Goal: Task Accomplishment & Management: Complete application form

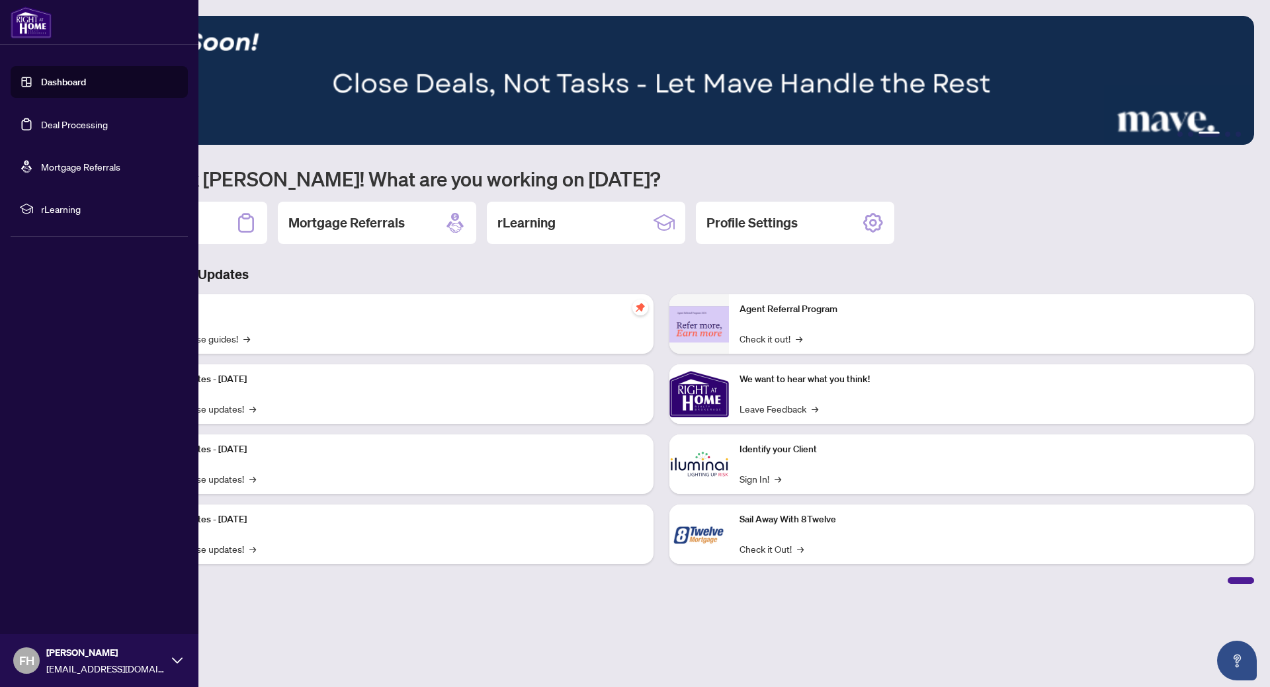
click at [41, 80] on link "Dashboard" at bounding box center [63, 82] width 45 height 12
click at [58, 122] on link "Deal Processing" at bounding box center [74, 124] width 67 height 12
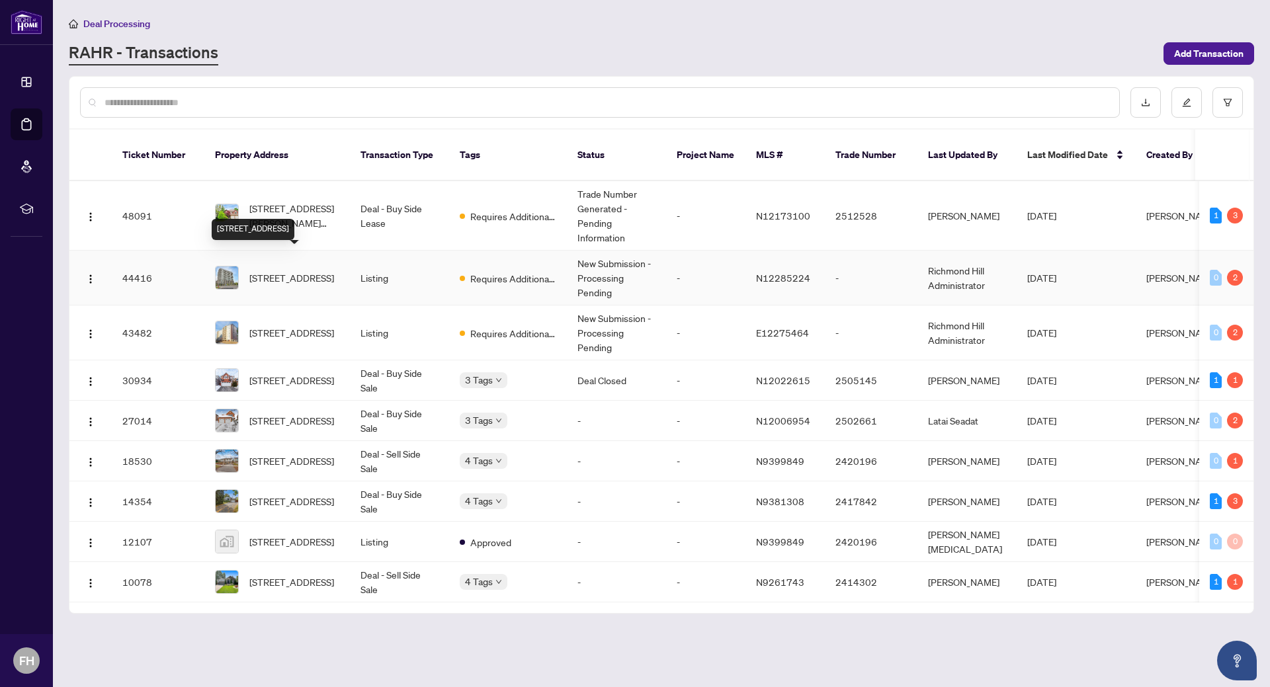
click at [287, 219] on div "1206-185 Deerfield Rd Rd, Newmarket, Ontario L3Y 0G7, Canada" at bounding box center [253, 229] width 83 height 21
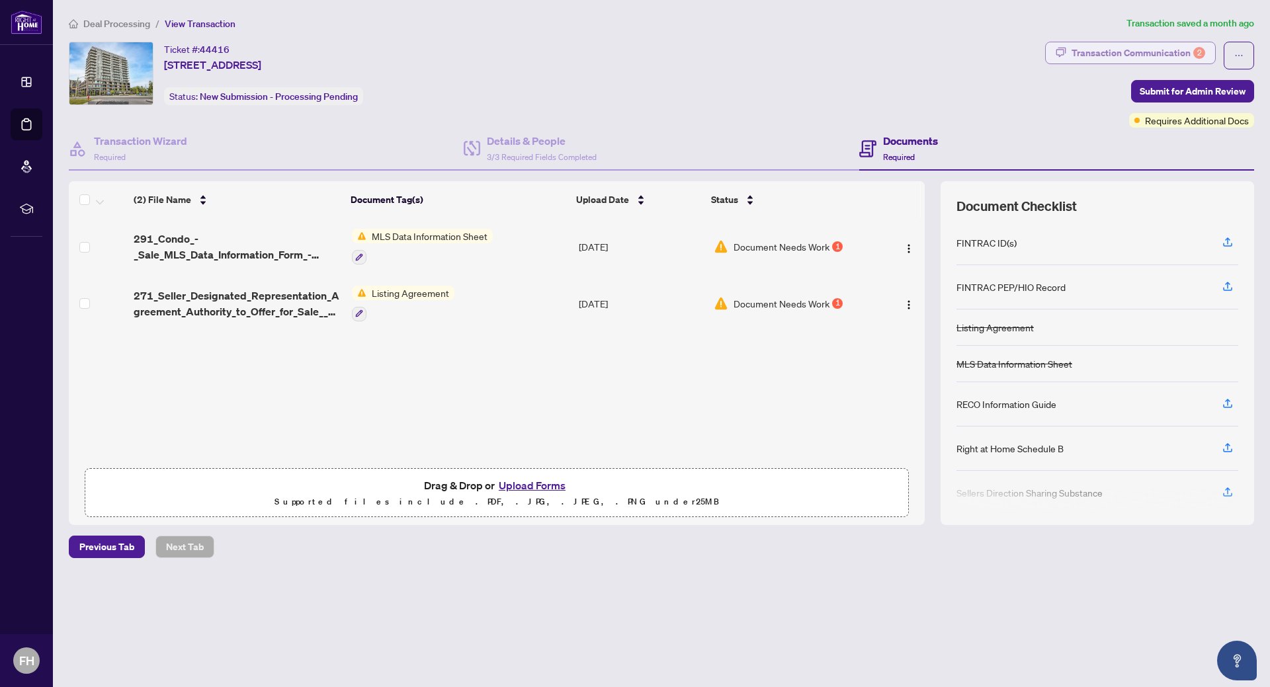
click at [1162, 58] on div "Transaction Communication 2" at bounding box center [1139, 52] width 134 height 21
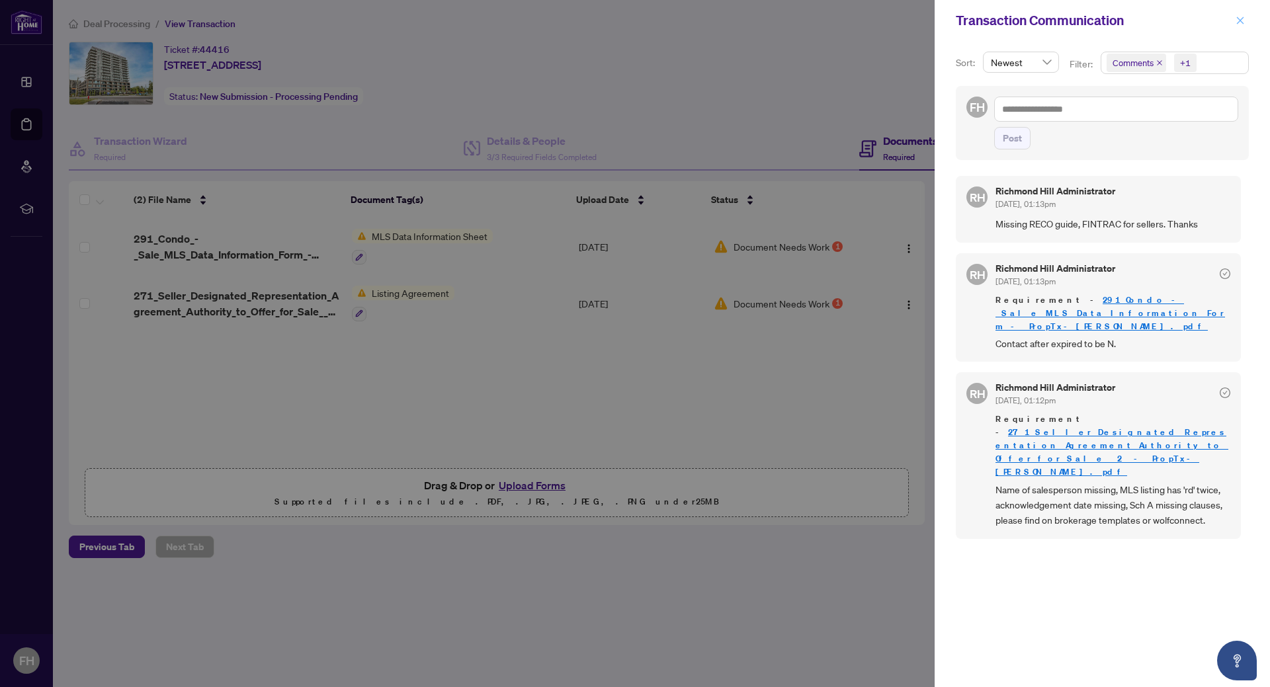
click at [1244, 24] on icon "close" at bounding box center [1240, 20] width 9 height 9
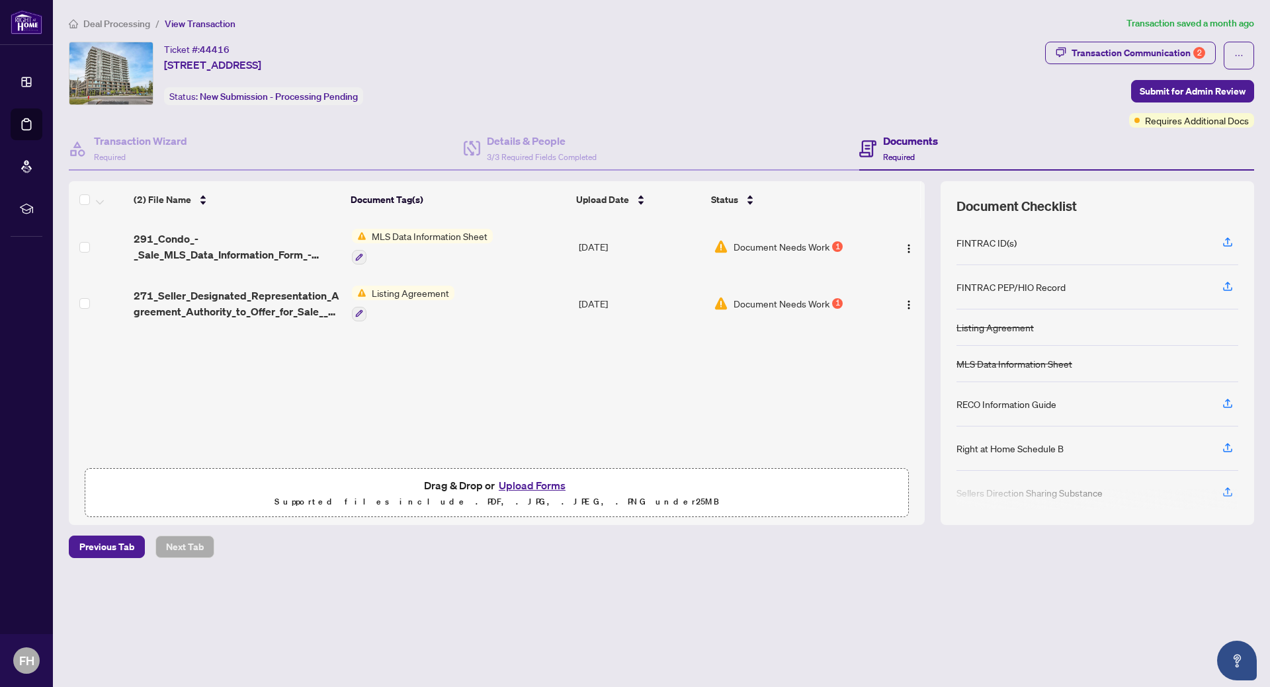
click at [538, 484] on button "Upload Forms" at bounding box center [532, 485] width 75 height 17
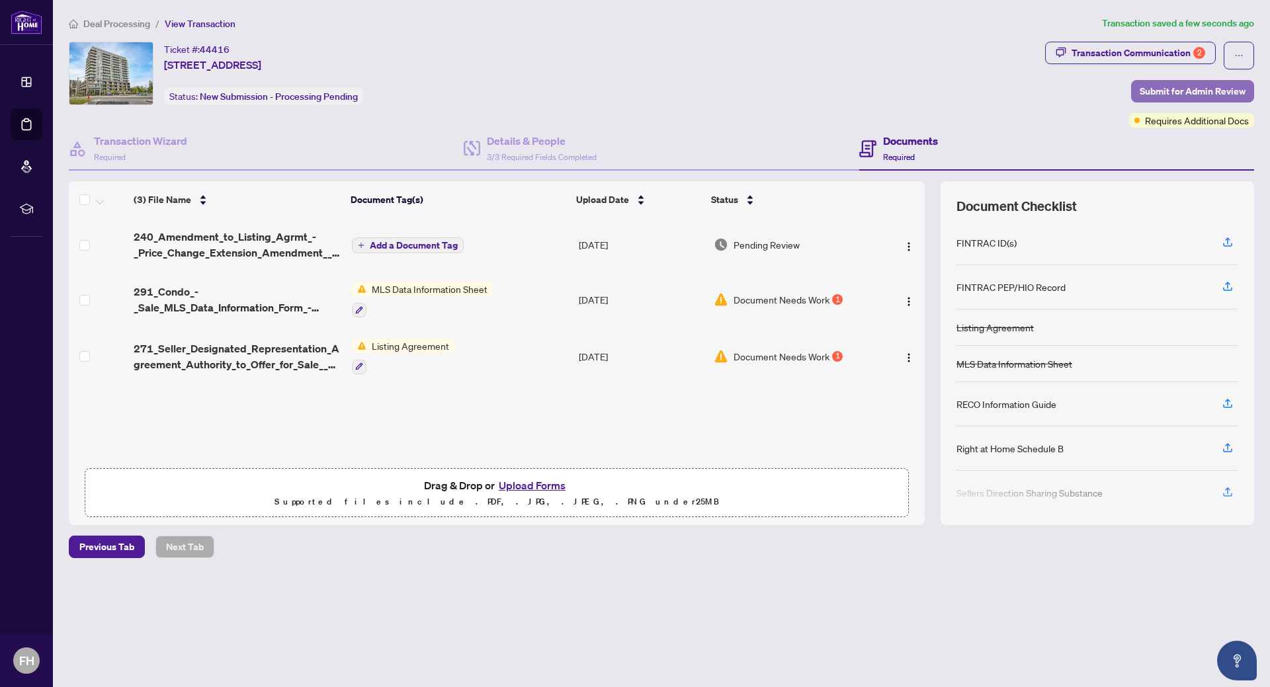
click at [1197, 90] on span "Submit for Admin Review" at bounding box center [1193, 91] width 106 height 21
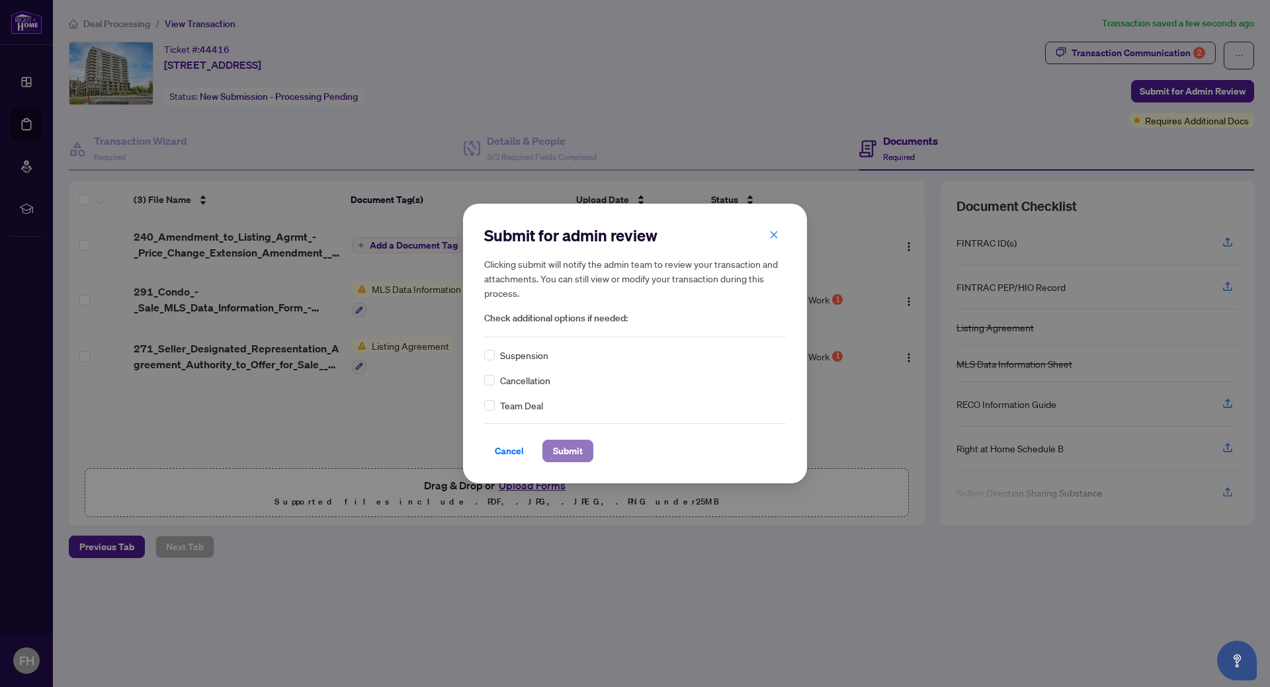
click at [566, 445] on span "Submit" at bounding box center [568, 451] width 30 height 21
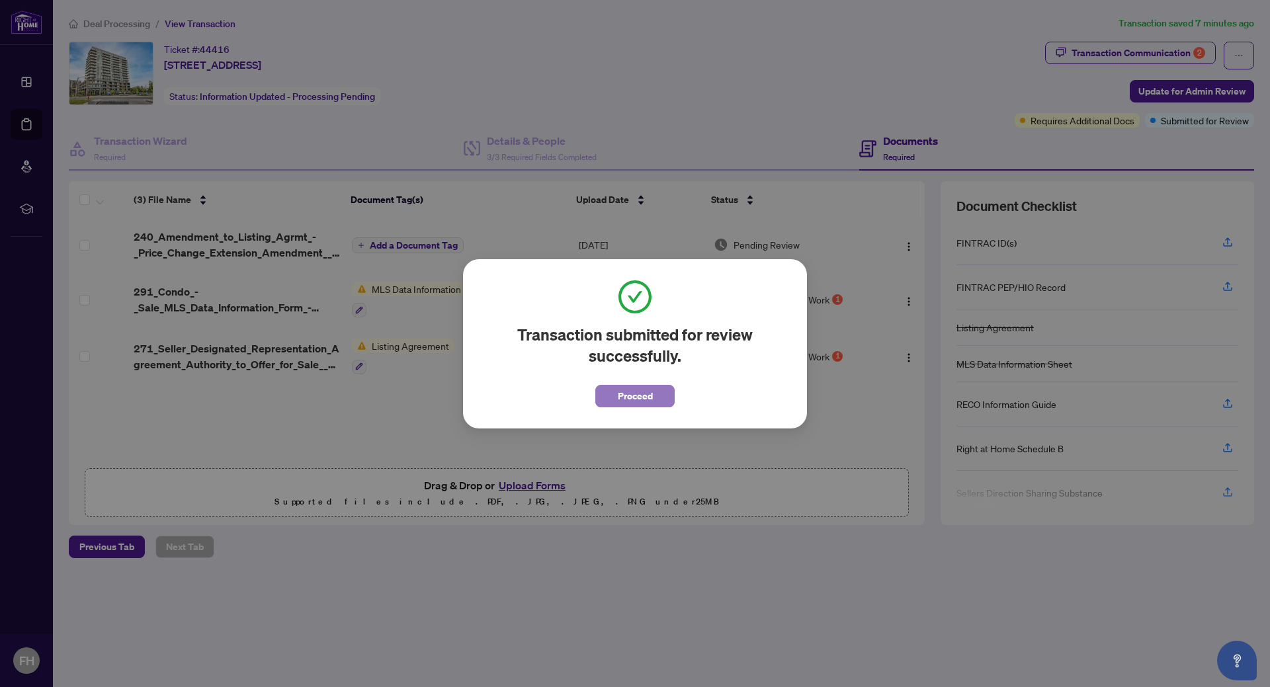
click at [640, 394] on span "Proceed" at bounding box center [635, 396] width 35 height 21
